Goal: Navigation & Orientation: Find specific page/section

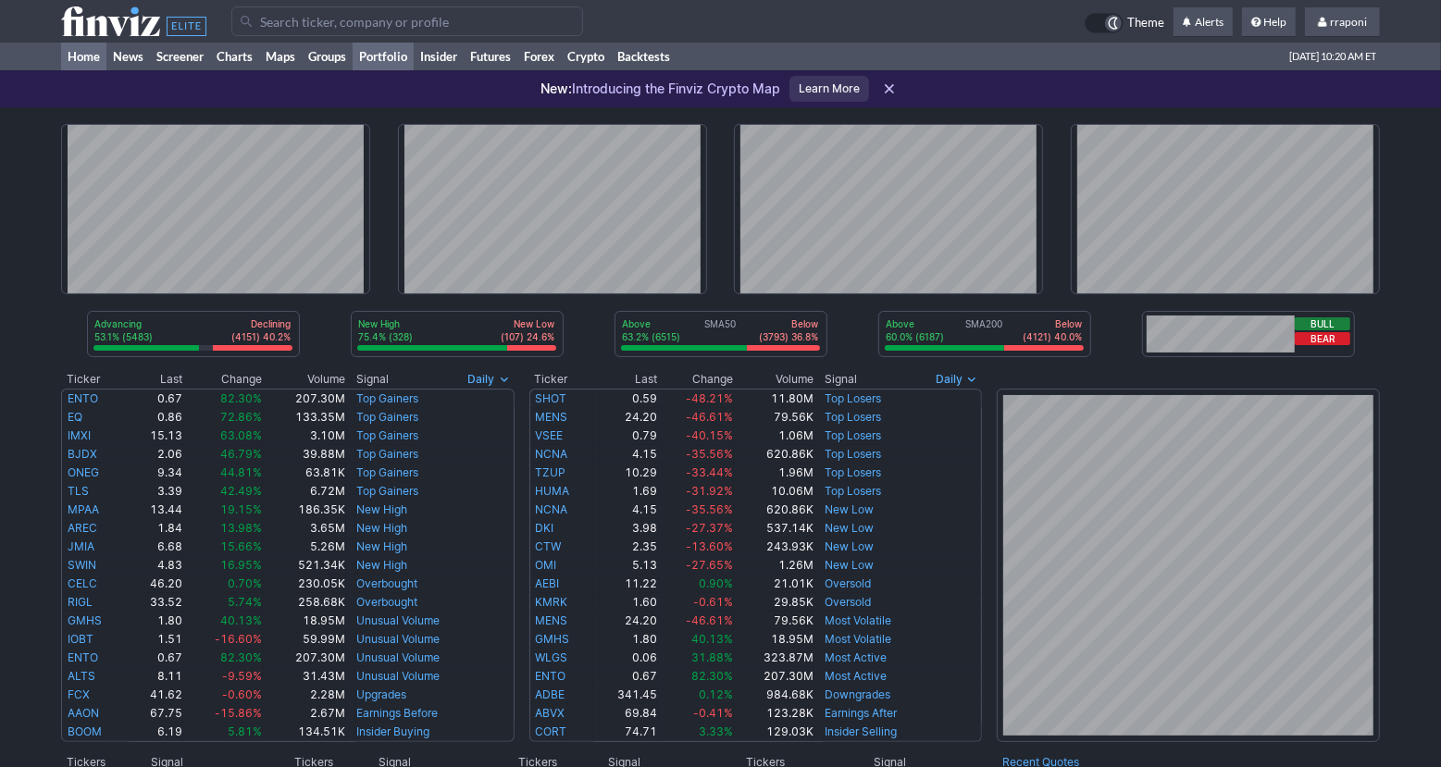
click at [397, 61] on link "Portfolio" at bounding box center [383, 57] width 61 height 28
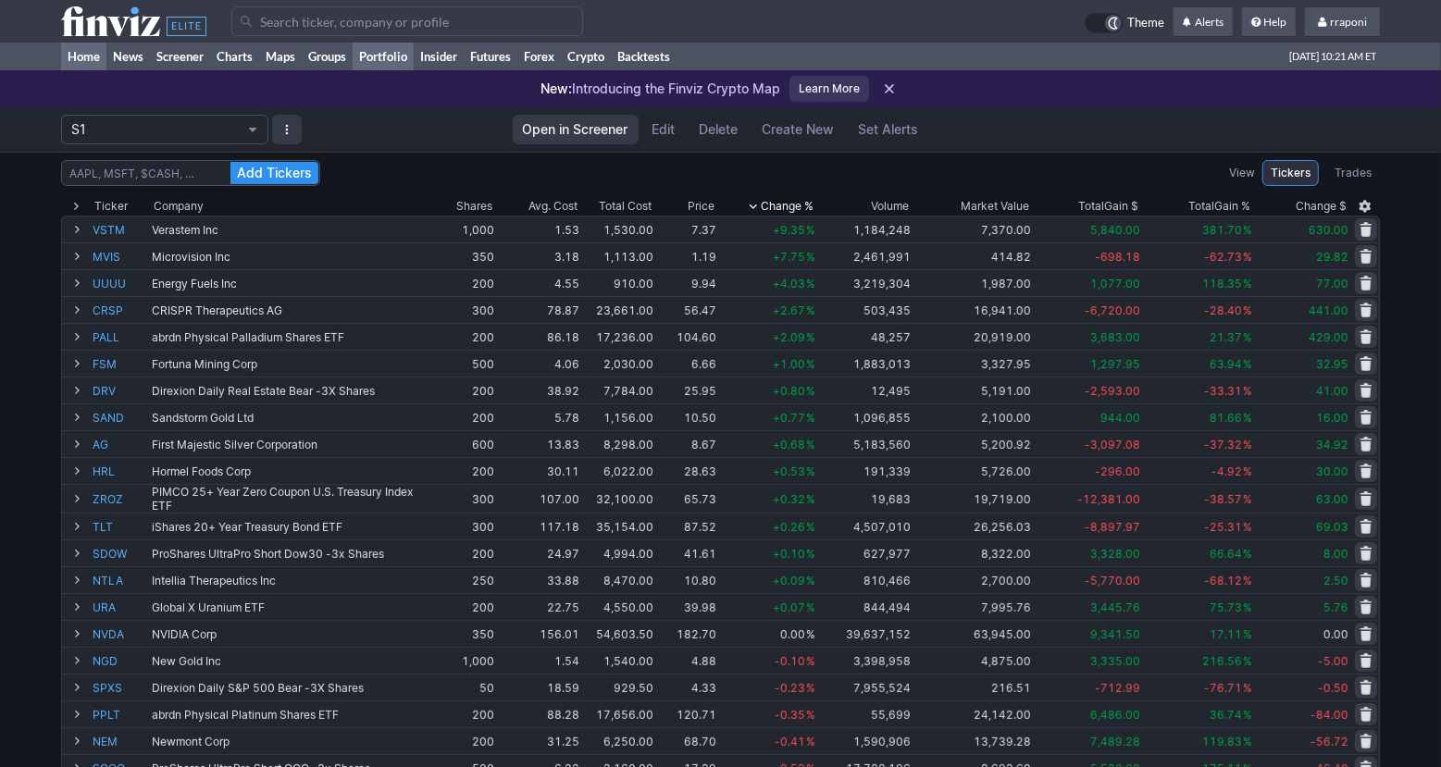
click at [92, 59] on link "Home" at bounding box center [83, 57] width 45 height 28
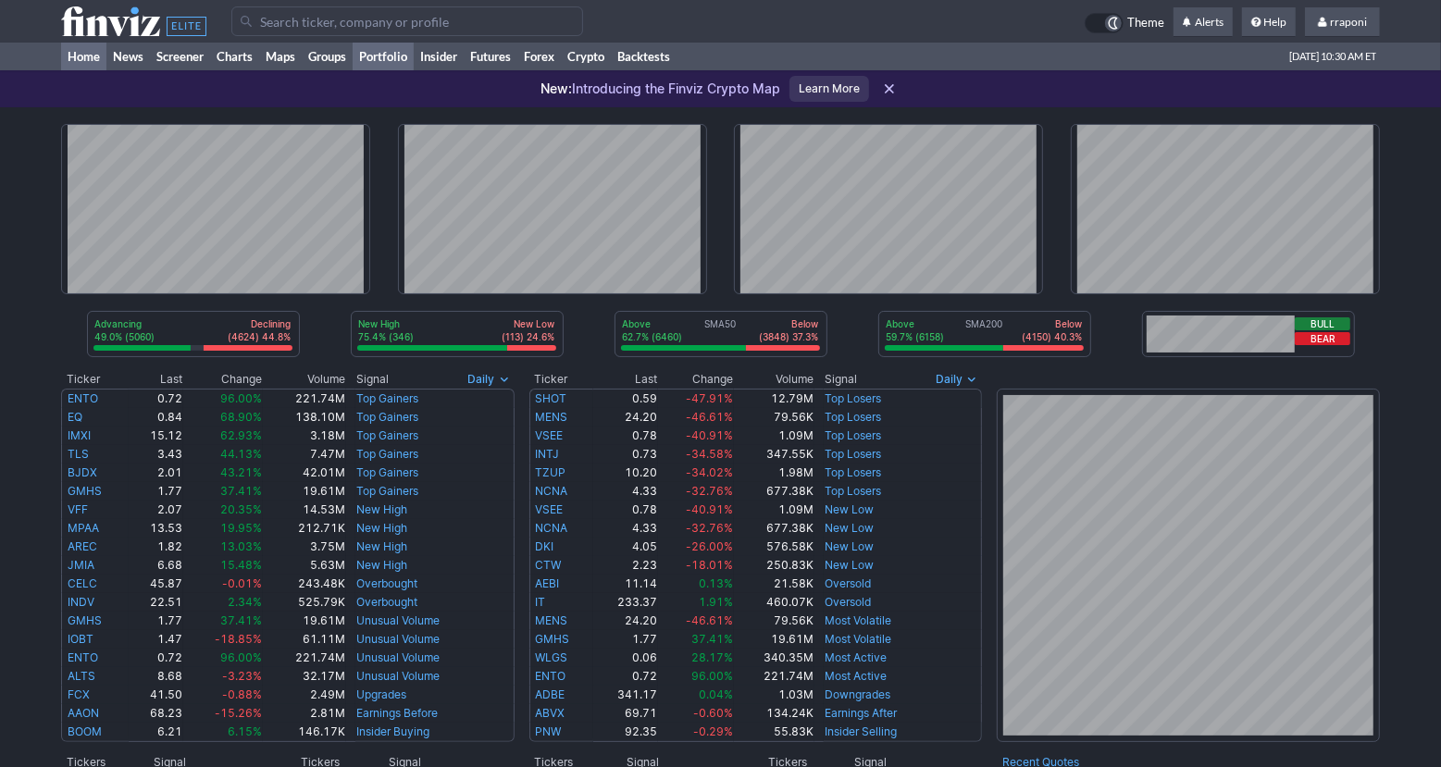
click at [396, 66] on link "Portfolio" at bounding box center [383, 57] width 61 height 28
